Goal: Task Accomplishment & Management: Use online tool/utility

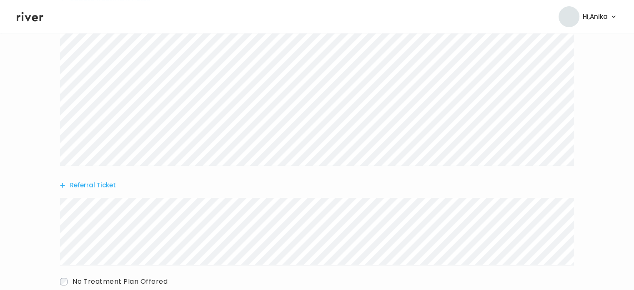
scroll to position [248, 0]
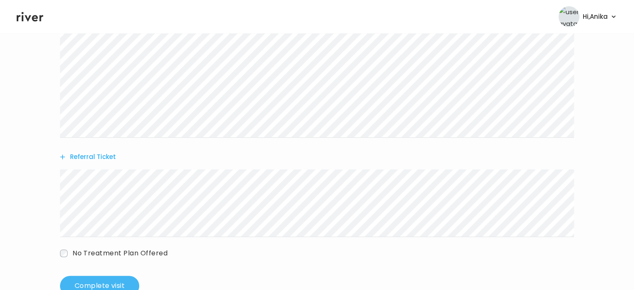
click at [111, 280] on button "Complete visit" at bounding box center [99, 285] width 79 height 20
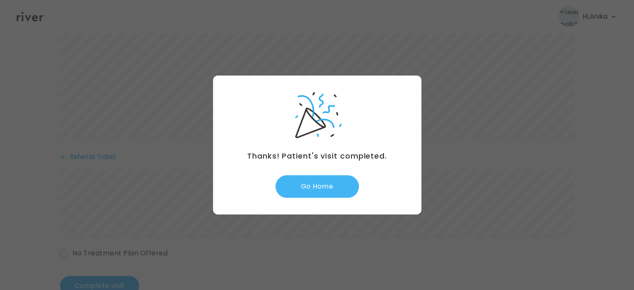
click at [324, 180] on button "Go Home" at bounding box center [316, 186] width 83 height 22
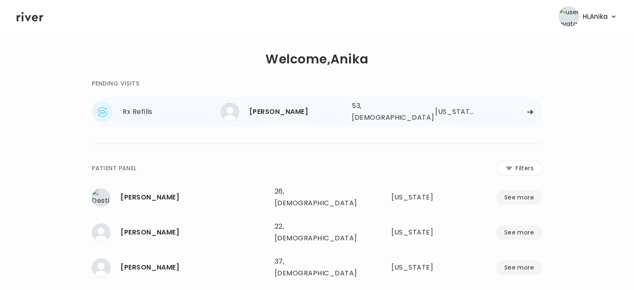
click at [312, 112] on div "[PERSON_NAME]" at bounding box center [297, 112] width 96 height 12
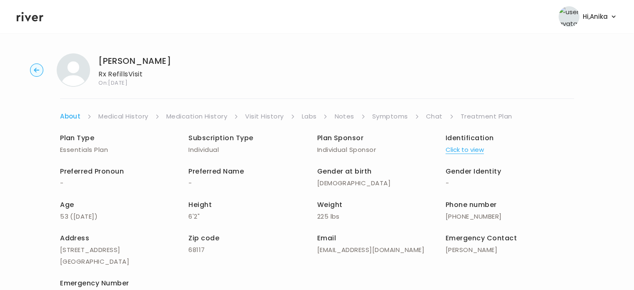
click at [210, 116] on link "Medication History" at bounding box center [196, 116] width 61 height 12
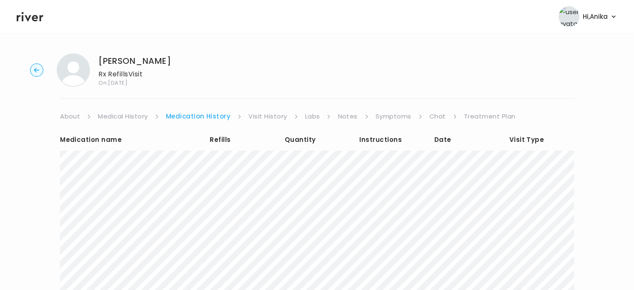
click at [392, 115] on link "Symptoms" at bounding box center [393, 116] width 36 height 12
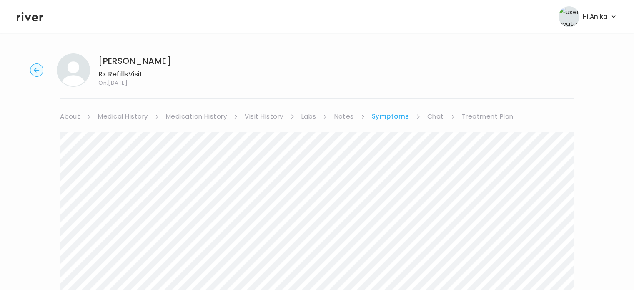
click at [193, 119] on link "Medication History" at bounding box center [196, 116] width 61 height 12
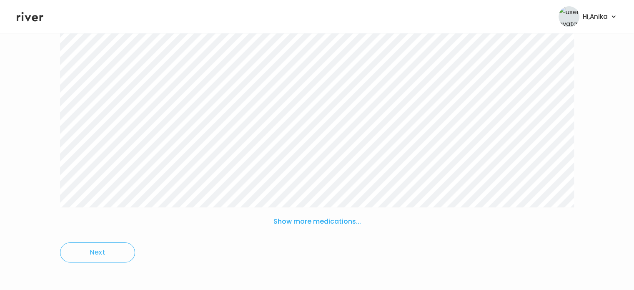
scroll to position [152, 0]
click at [337, 218] on button "Show more medications..." at bounding box center [317, 217] width 94 height 18
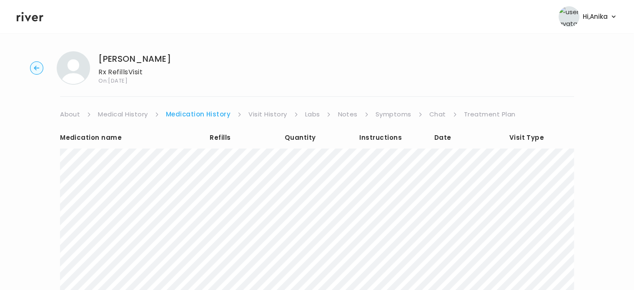
scroll to position [0, 0]
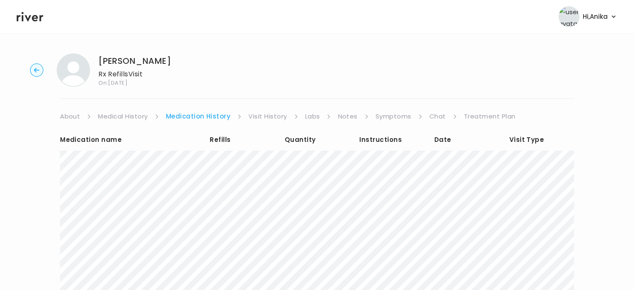
click at [262, 114] on link "Visit History" at bounding box center [267, 116] width 38 height 12
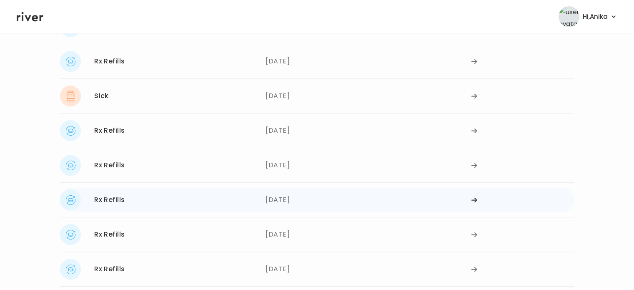
scroll to position [165, 0]
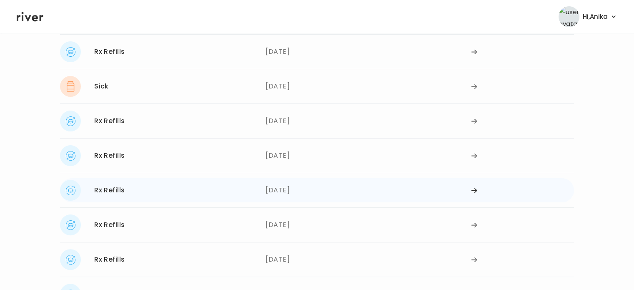
click at [283, 192] on div "[DATE]" at bounding box center [367, 190] width 205 height 21
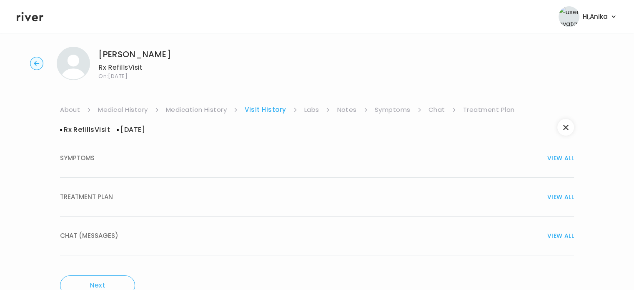
scroll to position [30, 0]
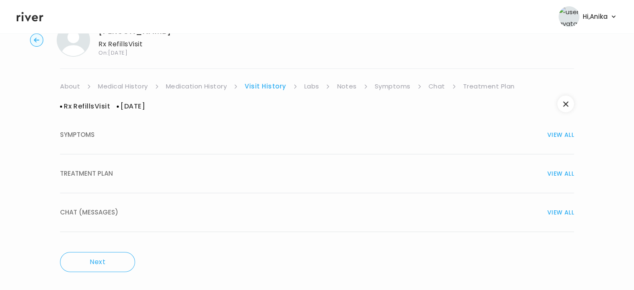
click at [267, 177] on div "TREATMENT PLAN VIEW ALL" at bounding box center [317, 173] width 514 height 12
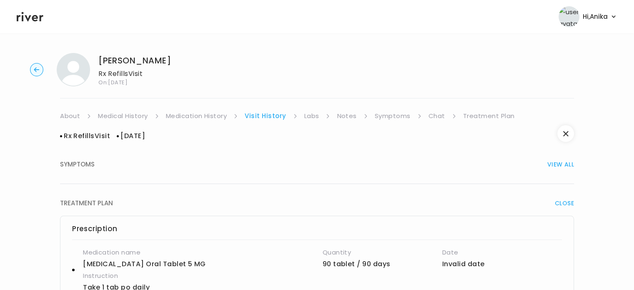
scroll to position [0, 0]
click at [470, 121] on link "Treatment Plan" at bounding box center [489, 116] width 52 height 12
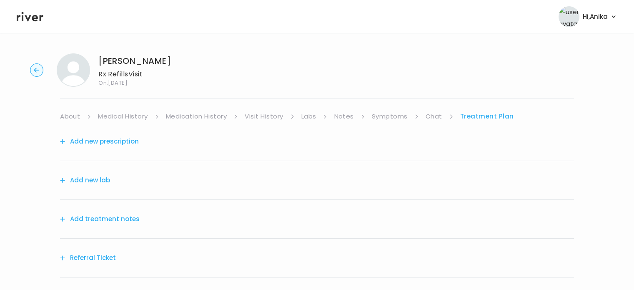
click at [123, 216] on button "Add treatment notes" at bounding box center [100, 219] width 80 height 12
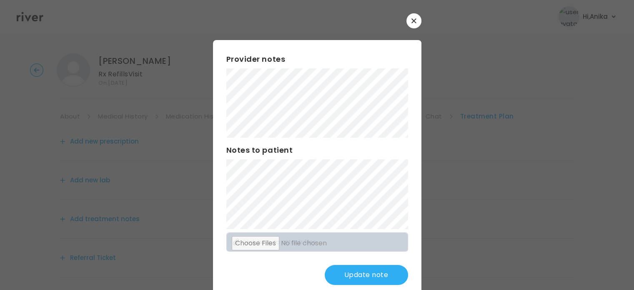
click at [349, 272] on button "Update note" at bounding box center [366, 275] width 83 height 20
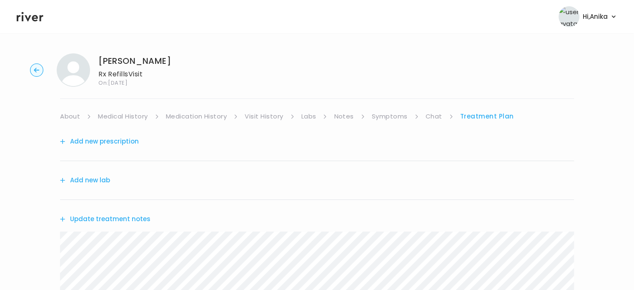
click at [130, 116] on link "Medical History" at bounding box center [123, 116] width 50 height 12
click at [193, 118] on link "Medication History" at bounding box center [199, 116] width 61 height 12
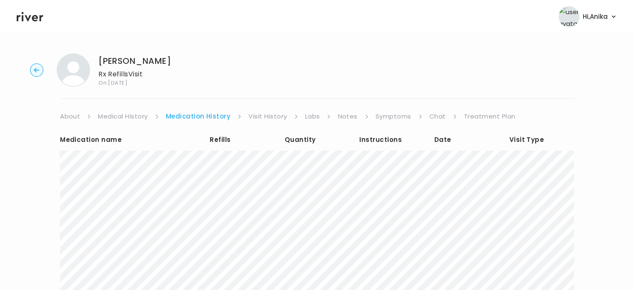
click at [272, 118] on link "Visit History" at bounding box center [267, 116] width 38 height 12
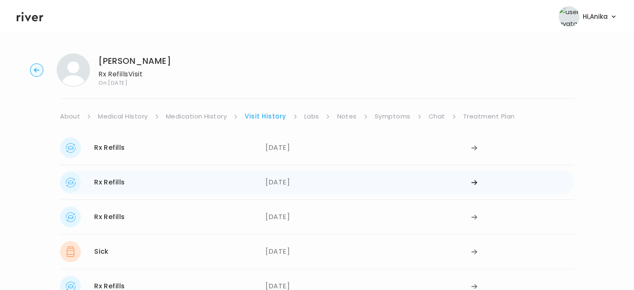
click at [285, 190] on div "[DATE]" at bounding box center [367, 182] width 205 height 21
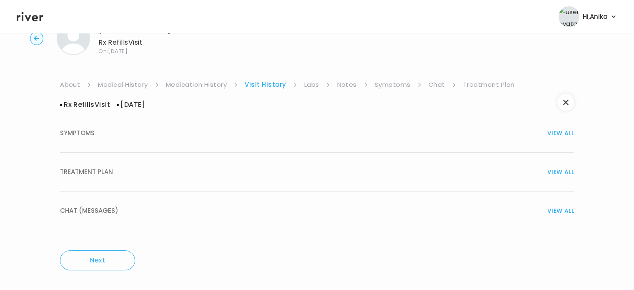
click at [279, 170] on div "TREATMENT PLAN VIEW ALL" at bounding box center [317, 172] width 514 height 12
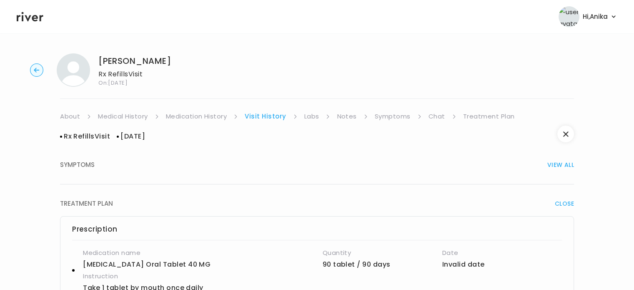
click at [477, 115] on link "Treatment Plan" at bounding box center [489, 116] width 52 height 12
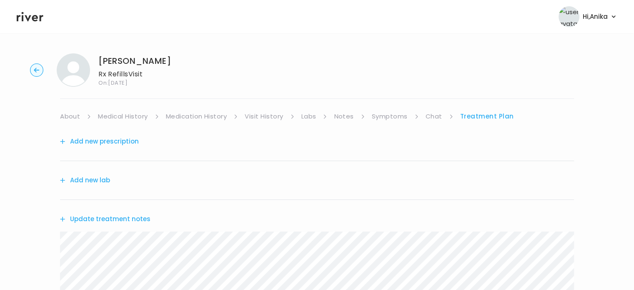
click at [120, 216] on button "Update treatment notes" at bounding box center [105, 219] width 90 height 12
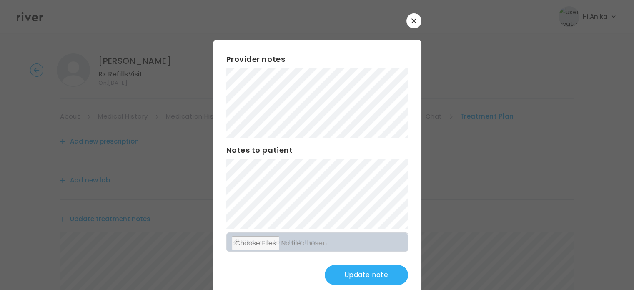
click at [346, 276] on button "Update note" at bounding box center [366, 275] width 83 height 20
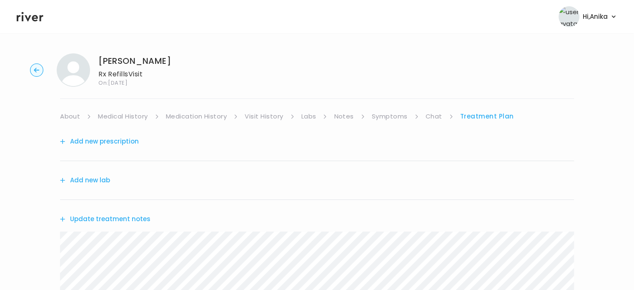
click at [186, 114] on link "Medication History" at bounding box center [196, 116] width 61 height 12
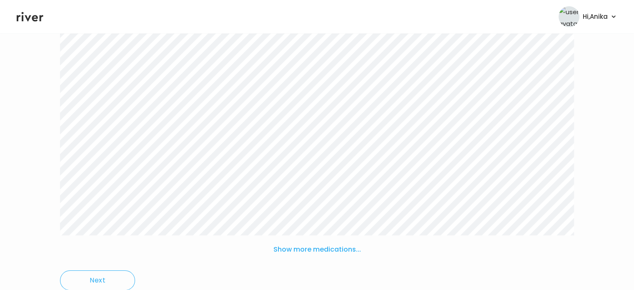
scroll to position [135, 0]
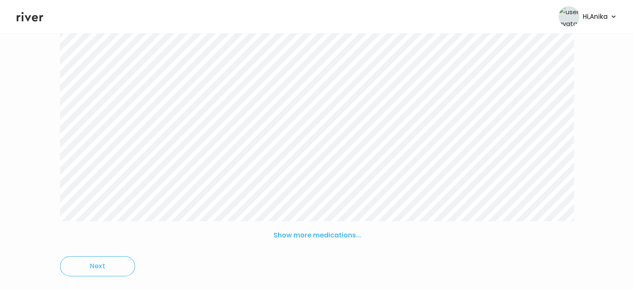
click at [326, 231] on button "Show more medications..." at bounding box center [317, 235] width 94 height 18
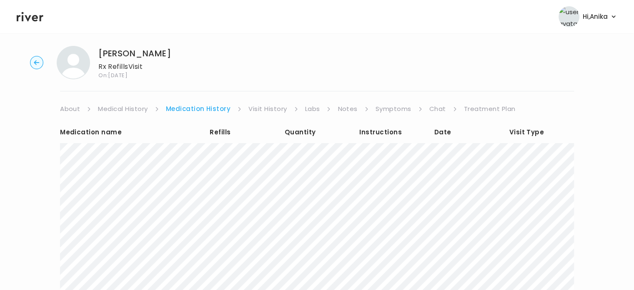
scroll to position [0, 0]
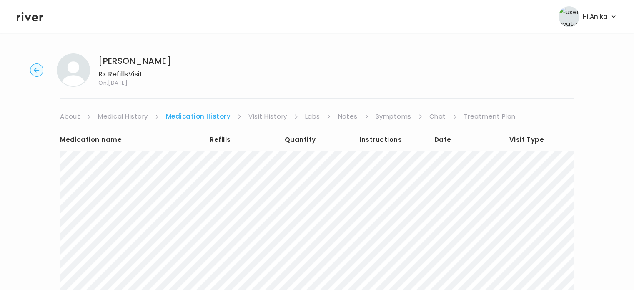
click at [474, 115] on link "Treatment Plan" at bounding box center [490, 116] width 52 height 12
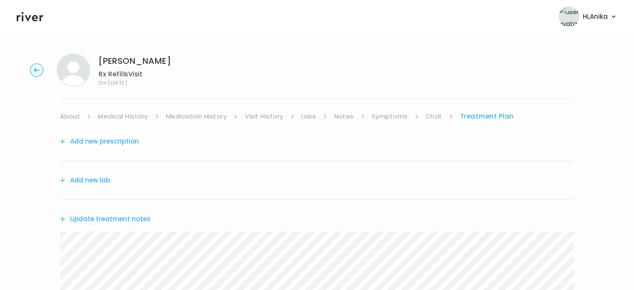
click at [103, 217] on button "Update treatment notes" at bounding box center [105, 219] width 90 height 12
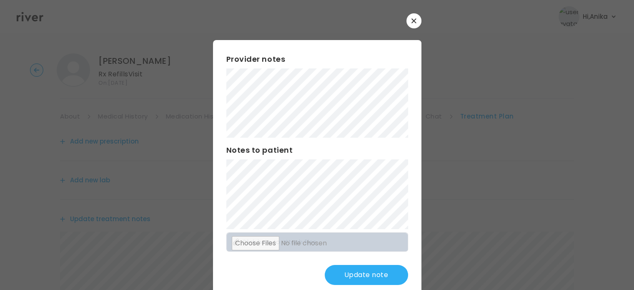
click at [346, 277] on button "Update note" at bounding box center [366, 275] width 83 height 20
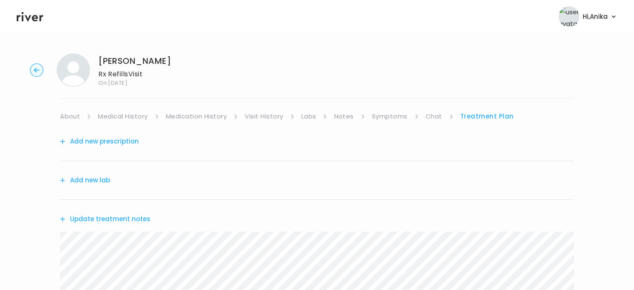
click at [211, 119] on link "Medication History" at bounding box center [196, 116] width 61 height 12
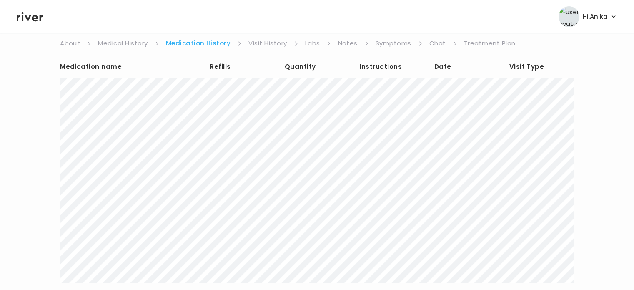
scroll to position [72, 0]
click at [472, 45] on link "Treatment Plan" at bounding box center [490, 45] width 52 height 12
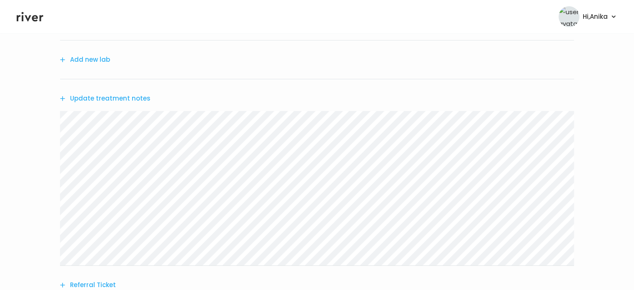
scroll to position [125, 0]
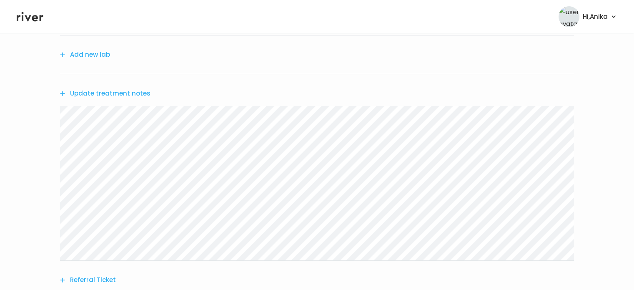
click at [132, 96] on button "Update treatment notes" at bounding box center [105, 93] width 90 height 12
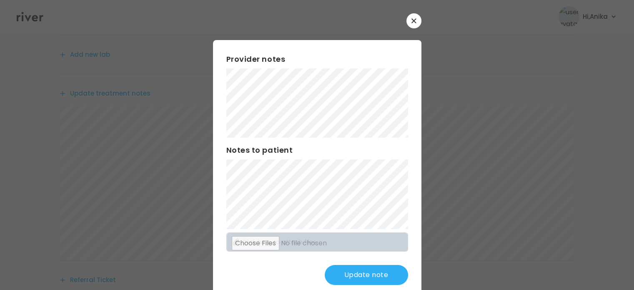
click at [364, 265] on button "Update note" at bounding box center [366, 275] width 83 height 20
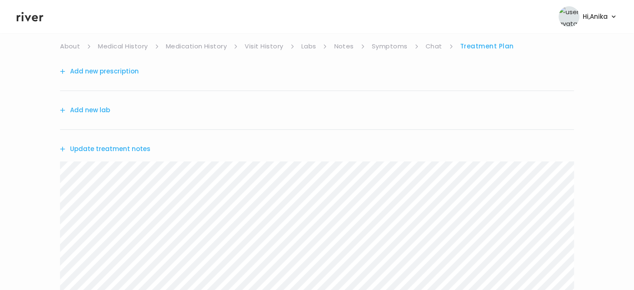
scroll to position [68, 0]
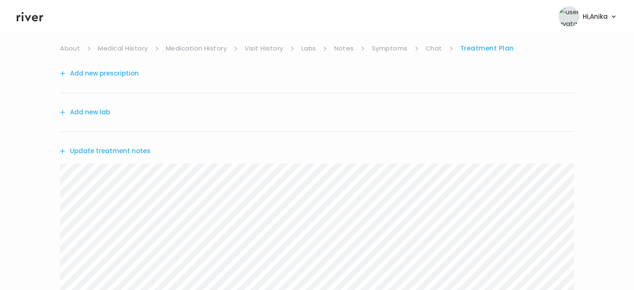
click at [98, 72] on button "Add new prescription" at bounding box center [99, 73] width 79 height 12
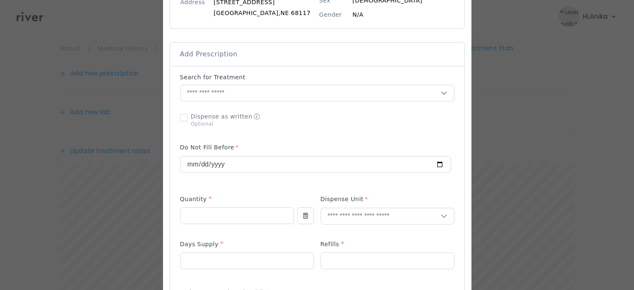
scroll to position [142, 0]
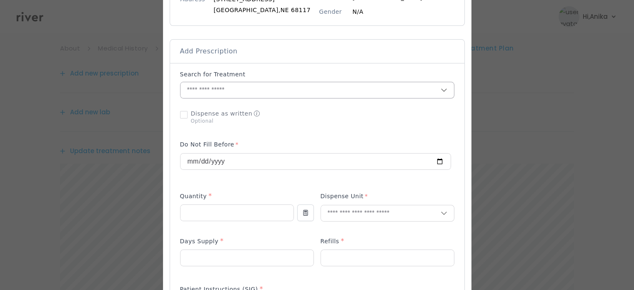
click at [225, 90] on input "text" at bounding box center [310, 90] width 260 height 16
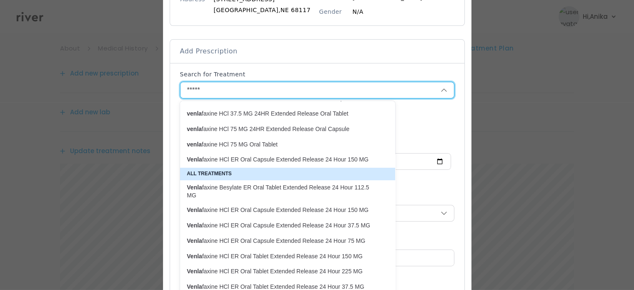
scroll to position [53, 0]
click at [253, 207] on p "Venla faxine HCl ER Oral Capsule Extended Release 24 Hour 150 MG" at bounding box center [283, 209] width 192 height 8
type input "**********"
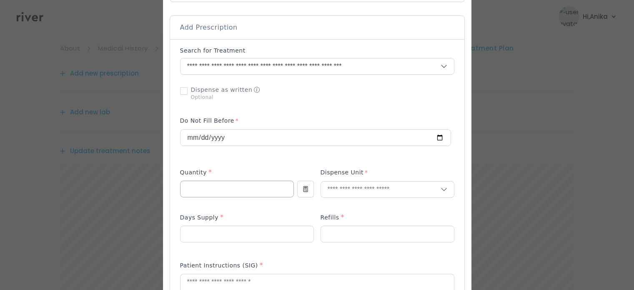
scroll to position [166, 0]
click at [238, 187] on input "number" at bounding box center [236, 188] width 113 height 16
type input "***"
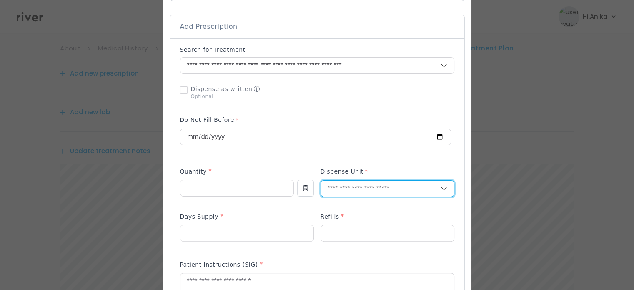
click at [351, 195] on input "text" at bounding box center [381, 188] width 120 height 16
type input "******"
click at [345, 207] on p "Tablet" at bounding box center [387, 206] width 110 height 12
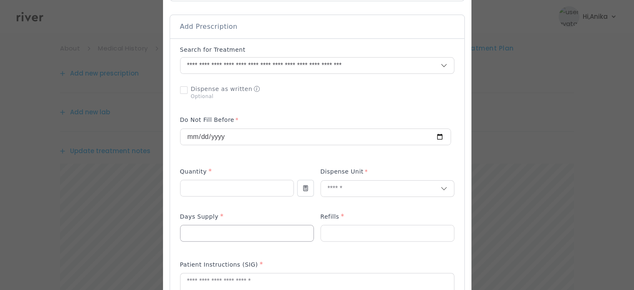
click at [249, 235] on input "number" at bounding box center [246, 233] width 133 height 16
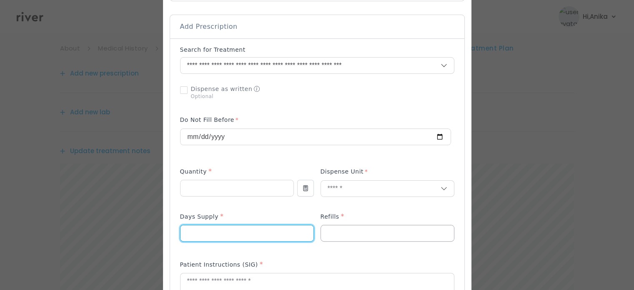
type input "**"
click at [337, 231] on input "number" at bounding box center [387, 233] width 133 height 16
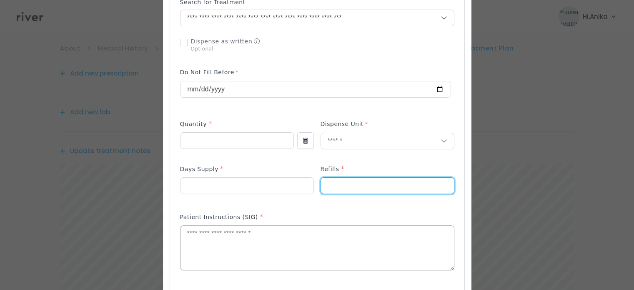
scroll to position [238, 0]
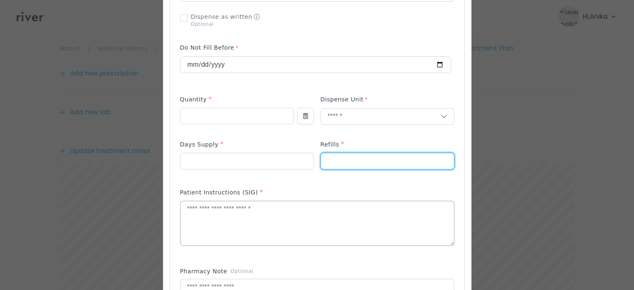
type input "*"
click at [303, 224] on textarea at bounding box center [316, 223] width 273 height 44
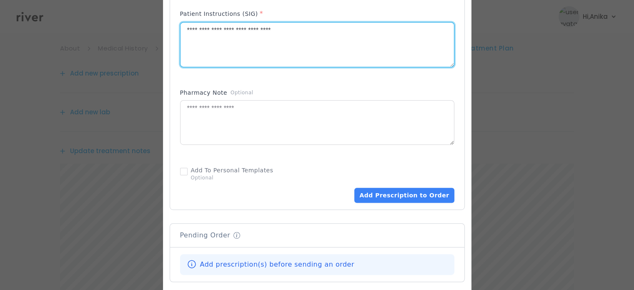
scroll to position [422, 0]
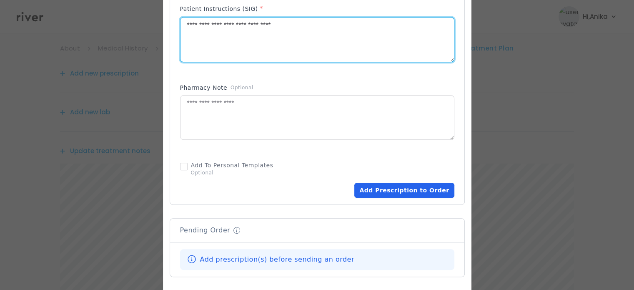
type textarea "**********"
click at [391, 188] on button "Add Prescription to Order" at bounding box center [404, 189] width 100 height 15
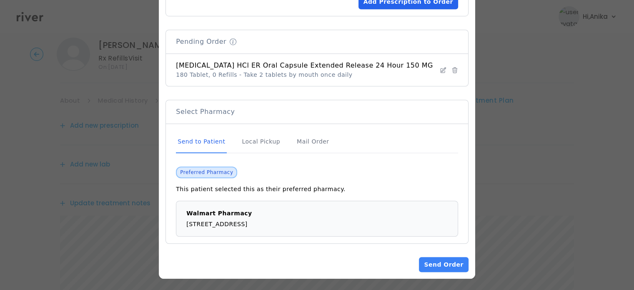
scroll to position [0, 0]
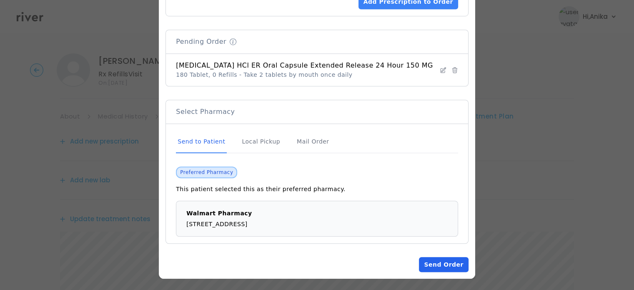
click at [437, 263] on button "Send Order" at bounding box center [443, 264] width 49 height 15
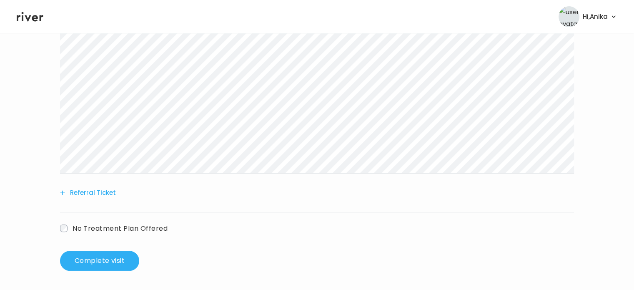
scroll to position [310, 0]
click at [106, 259] on button "Complete visit" at bounding box center [99, 260] width 79 height 20
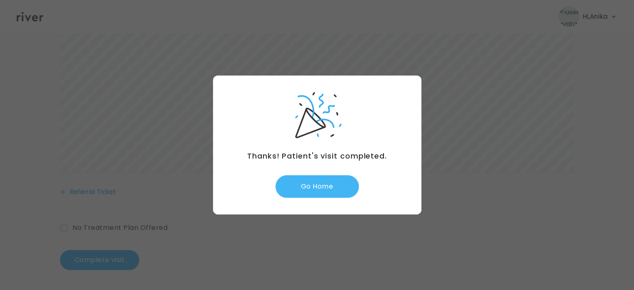
click at [330, 182] on button "Go Home" at bounding box center [316, 186] width 83 height 22
